Goal: Transaction & Acquisition: Purchase product/service

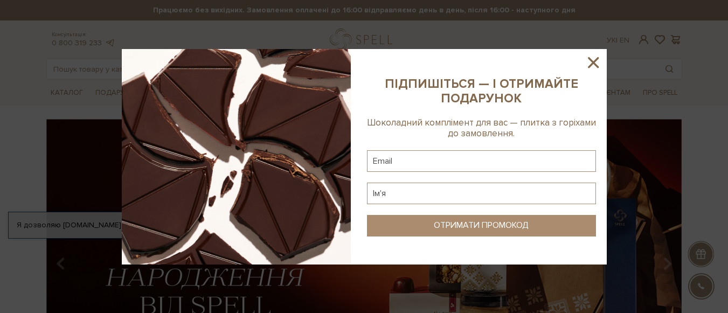
click at [589, 61] on icon at bounding box center [593, 62] width 18 height 18
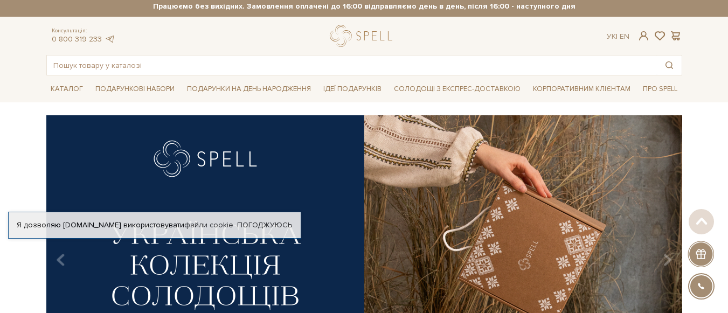
scroll to position [5, 0]
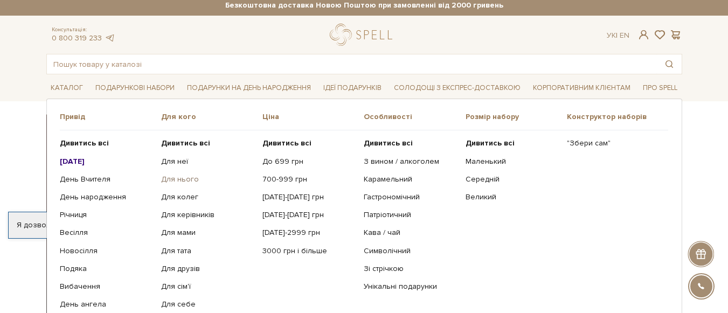
click at [188, 176] on link "Для нього" at bounding box center [207, 180] width 93 height 10
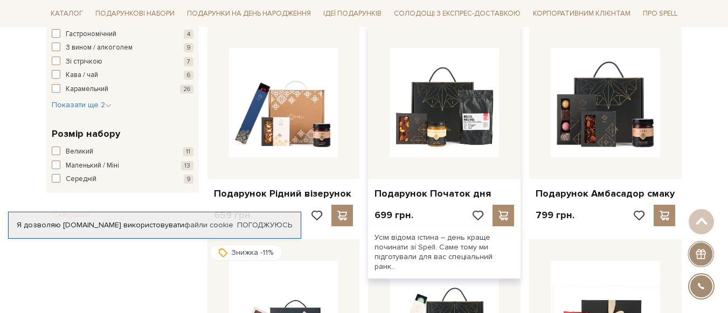
scroll to position [638, 0]
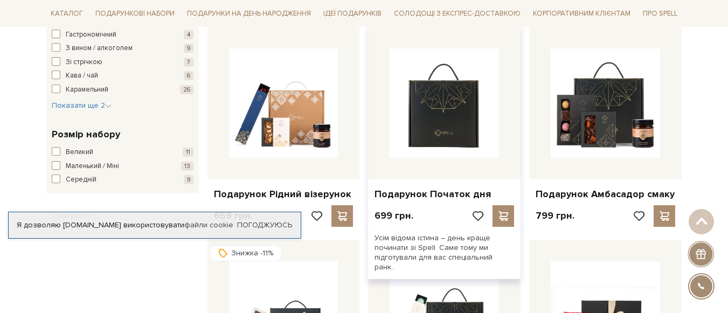
click at [451, 106] on img at bounding box center [444, 103] width 109 height 109
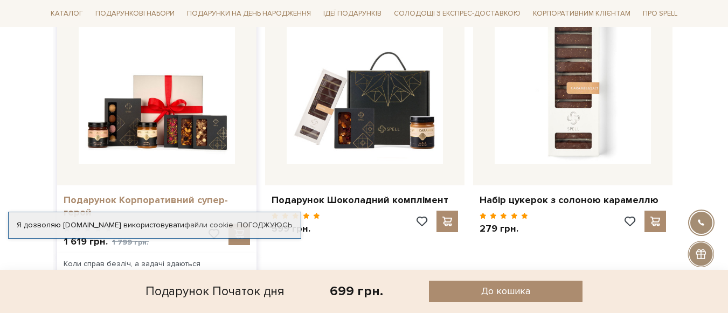
scroll to position [821, 0]
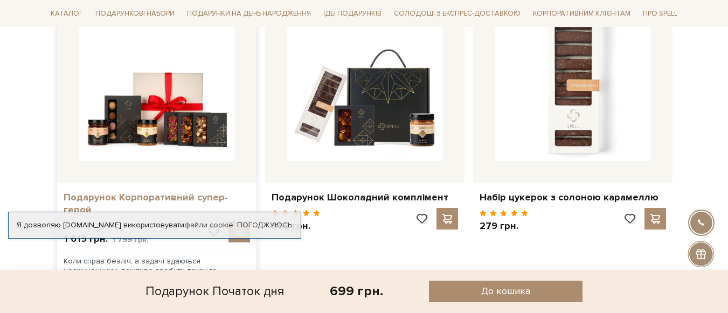
click at [157, 201] on link "Подарунок Корпоративний супер-герой" at bounding box center [157, 203] width 186 height 25
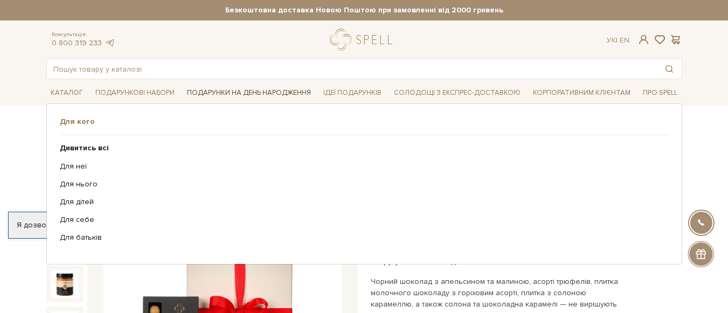
click at [299, 92] on link "Подарунки на День народження" at bounding box center [249, 93] width 133 height 17
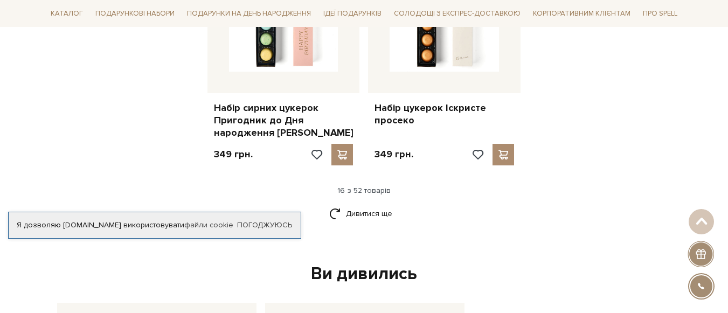
scroll to position [1604, 0]
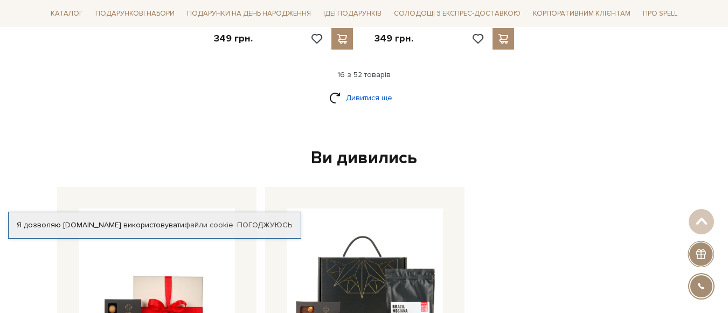
click at [353, 88] on link "Дивитися ще" at bounding box center [364, 97] width 70 height 19
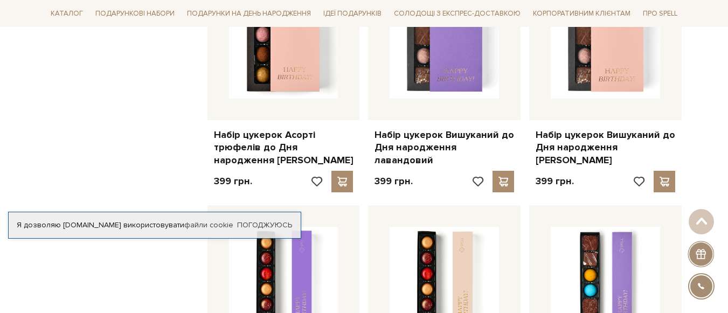
scroll to position [1694, 0]
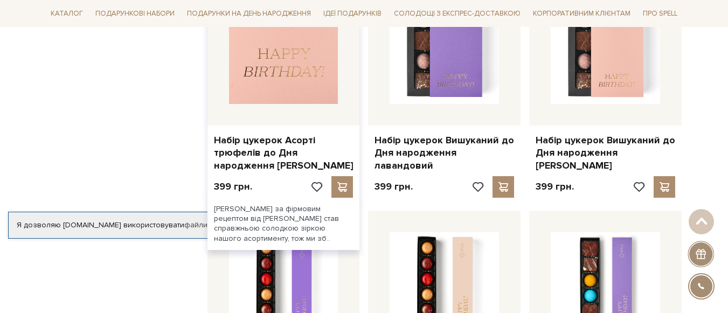
click at [281, 62] on img at bounding box center [283, 49] width 109 height 109
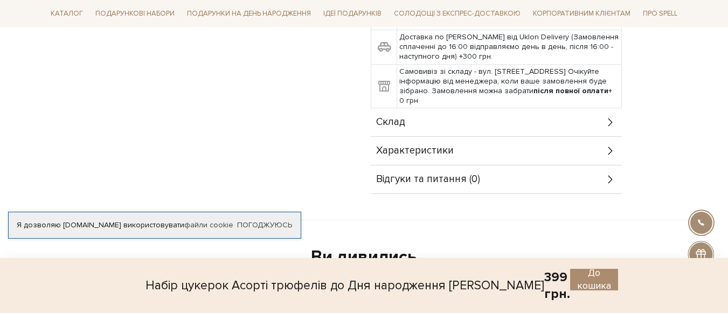
scroll to position [576, 0]
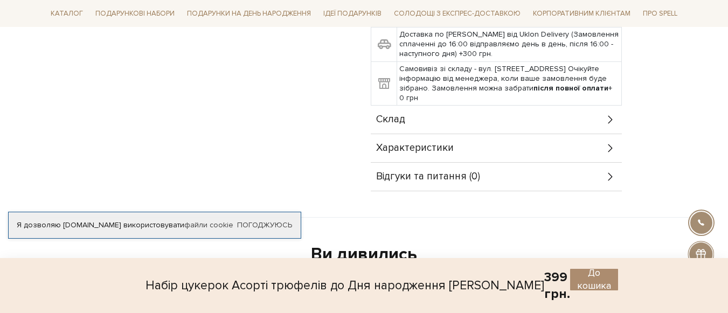
click at [543, 147] on div "Характеристики" at bounding box center [496, 148] width 251 height 28
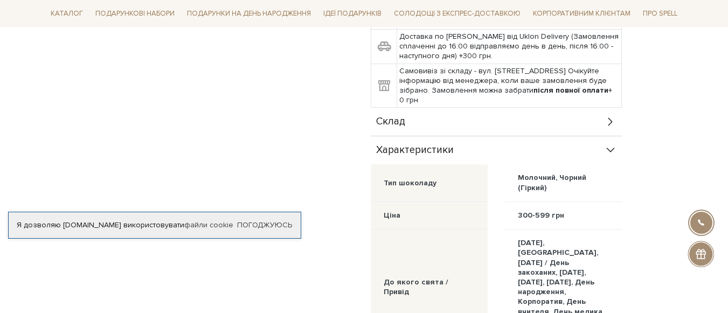
scroll to position [573, 0]
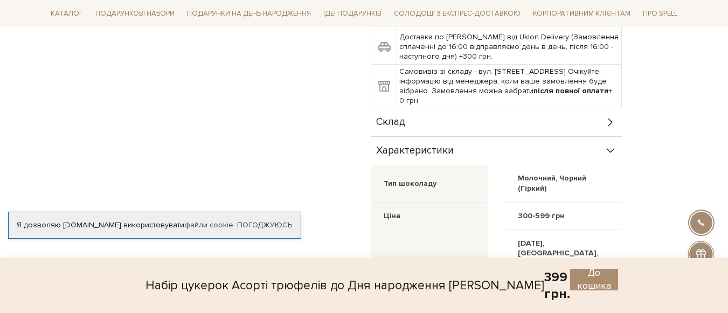
click at [542, 115] on div "Склад" at bounding box center [496, 122] width 251 height 28
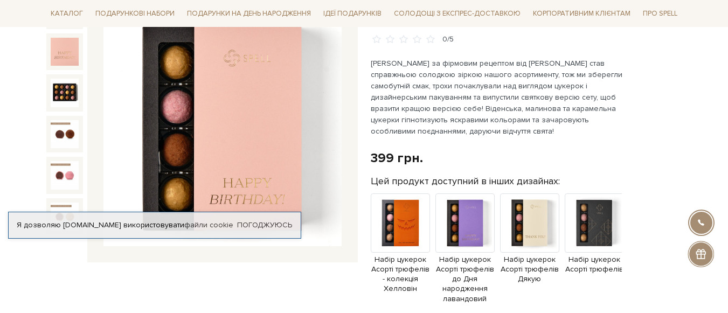
scroll to position [149, 0]
